Goal: Find specific fact: Find specific fact

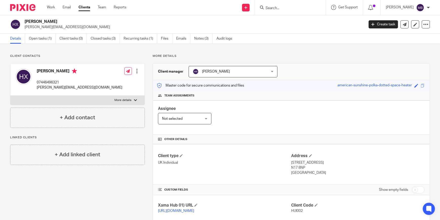
click at [282, 8] on input "Search" at bounding box center [288, 8] width 46 height 5
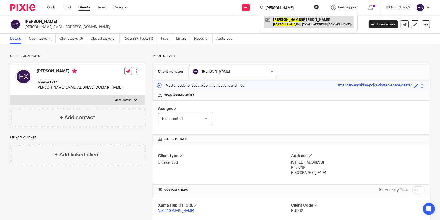
type input "[PERSON_NAME]"
click at [309, 23] on link at bounding box center [309, 22] width 90 height 12
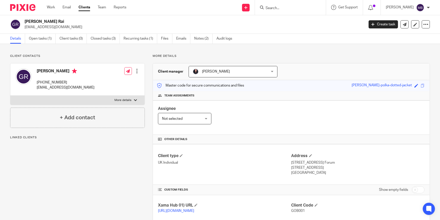
scroll to position [23, 0]
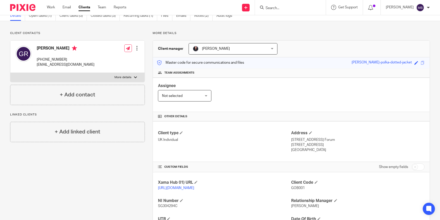
click at [289, 6] on input "Search" at bounding box center [288, 8] width 46 height 5
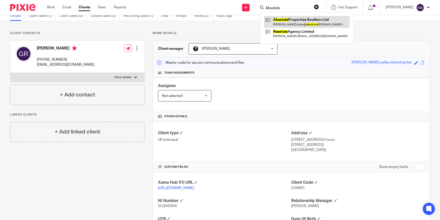
type input "Absolute"
click at [295, 23] on link at bounding box center [307, 22] width 86 height 12
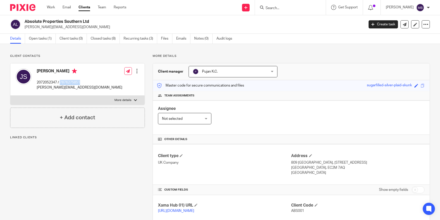
drag, startPoint x: 87, startPoint y: 79, endPoint x: 60, endPoint y: 82, distance: 26.7
click at [60, 82] on div "[PERSON_NAME] 2072052347 / 7876275851 [PERSON_NAME][EMAIL_ADDRESS][DOMAIN_NAME]…" at bounding box center [77, 79] width 134 height 32
copy p "7876275851"
click at [84, 82] on div "Jake Smith 2072052347 / 7876275851 jake@absolutereg.co.uk Edit contact Create c…" at bounding box center [77, 79] width 134 height 32
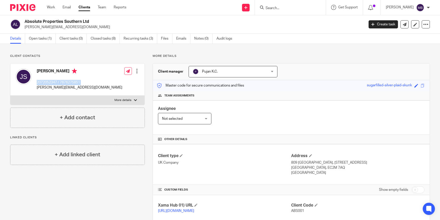
click at [84, 82] on div "Jake Smith 2072052347 / 7876275851 jake@absolutereg.co.uk Edit contact Create c…" at bounding box center [77, 79] width 134 height 32
